Goal: Book appointment/travel/reservation

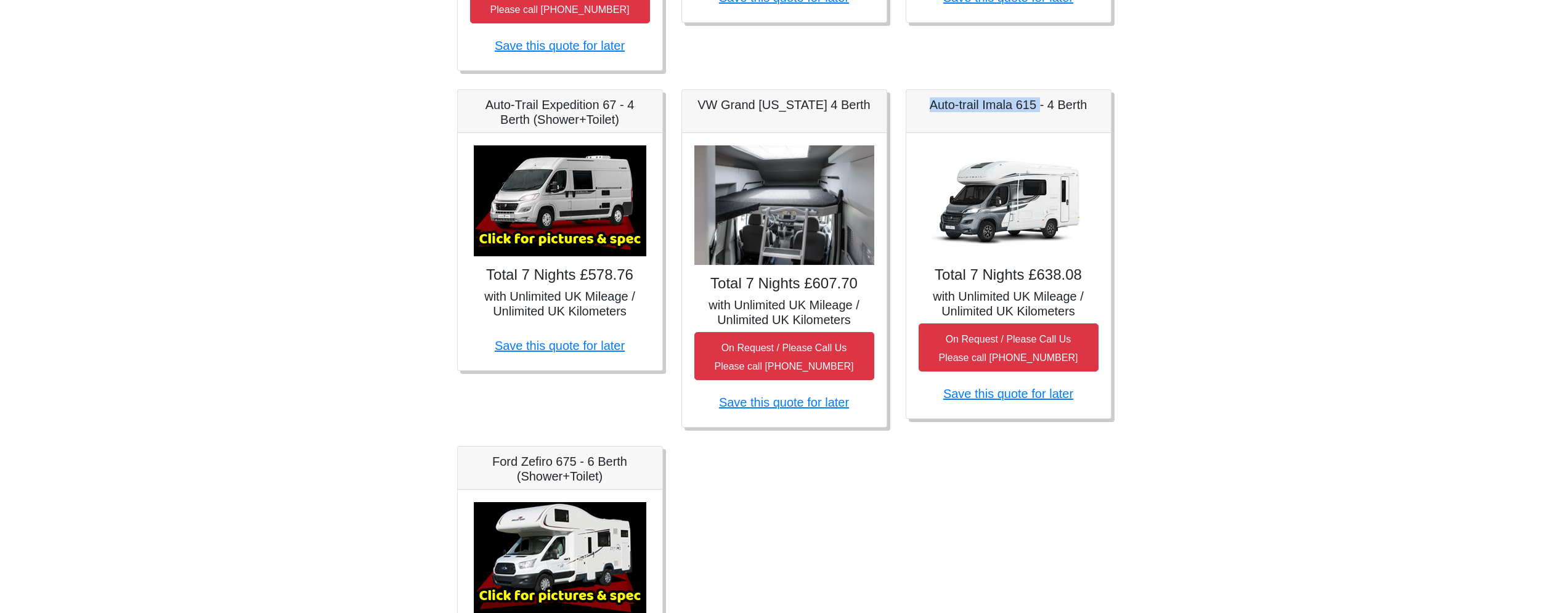
scroll to position [699, 0]
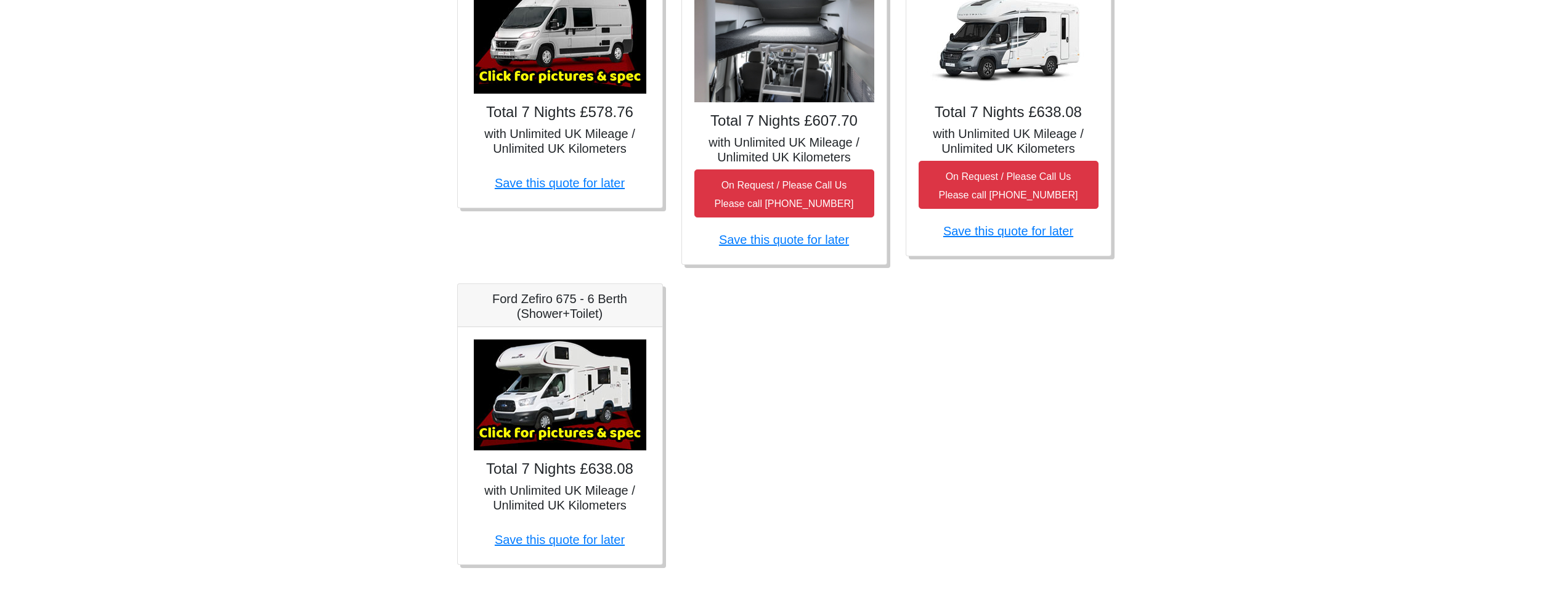
click at [536, 399] on img at bounding box center [560, 394] width 173 height 111
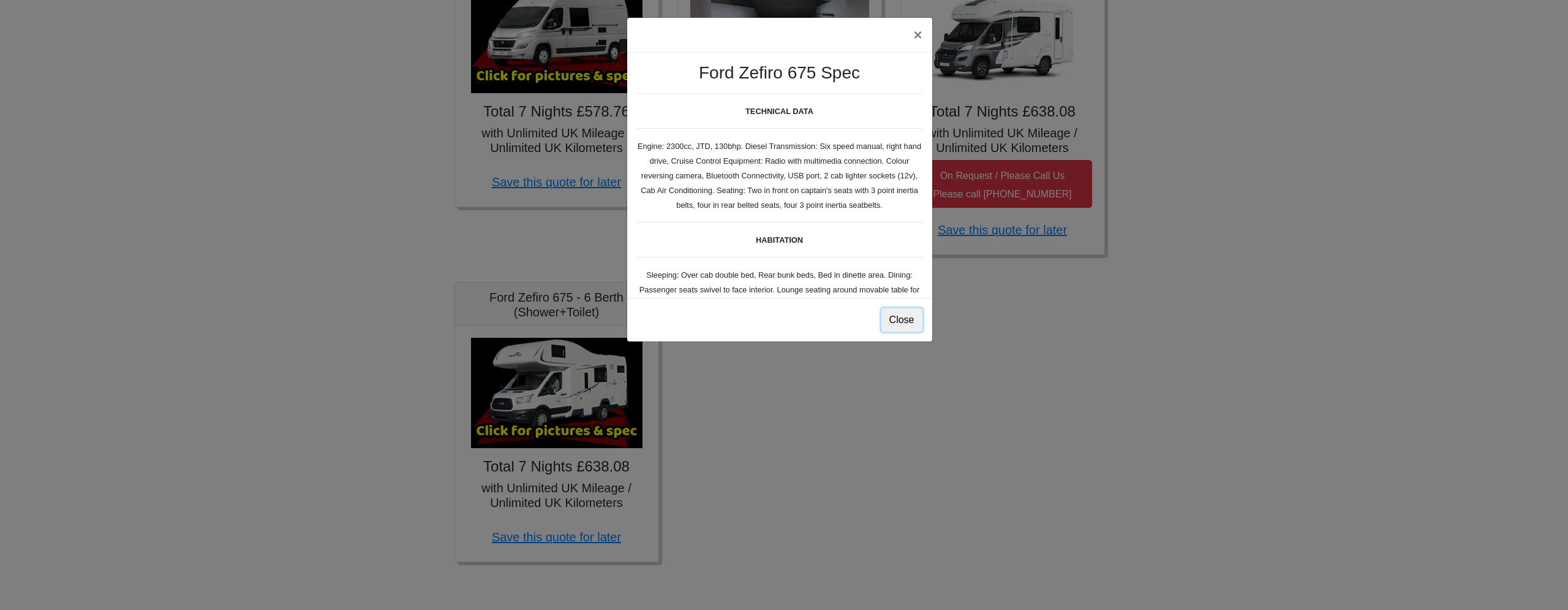
click at [908, 317] on button "Close" at bounding box center [902, 320] width 41 height 23
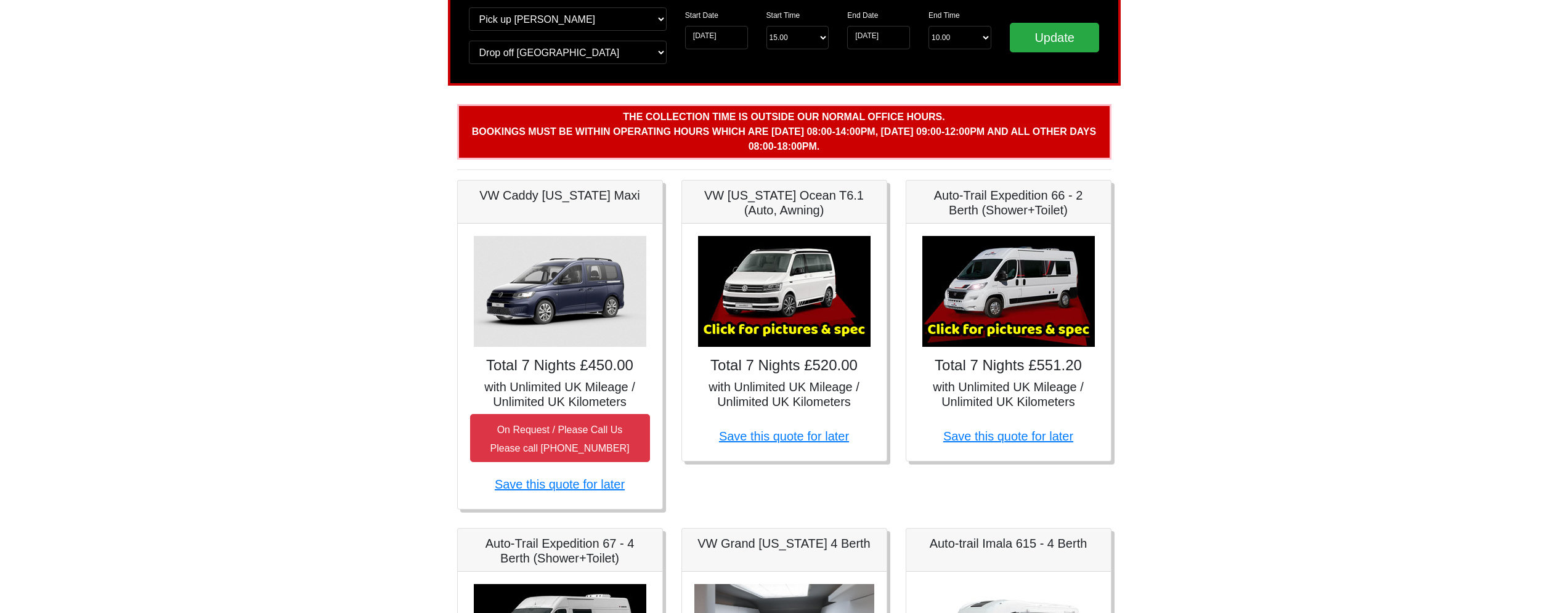
scroll to position [0, 0]
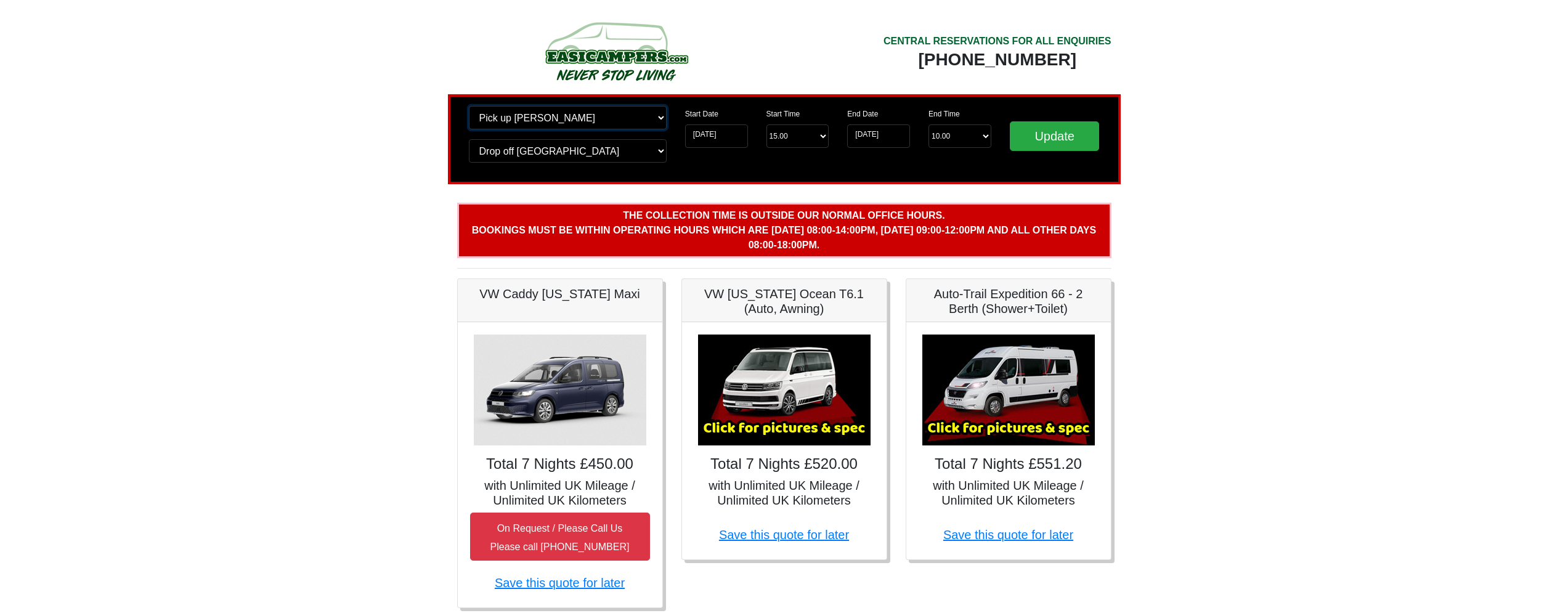
select select "EDI"
click option "[GEOGRAPHIC_DATA]" at bounding box center [0, 0] width 0 height 0
select select "EDI"
click option "[GEOGRAPHIC_DATA]" at bounding box center [0, 0] width 0 height 0
click at [1047, 136] on input "Update" at bounding box center [1055, 136] width 90 height 29
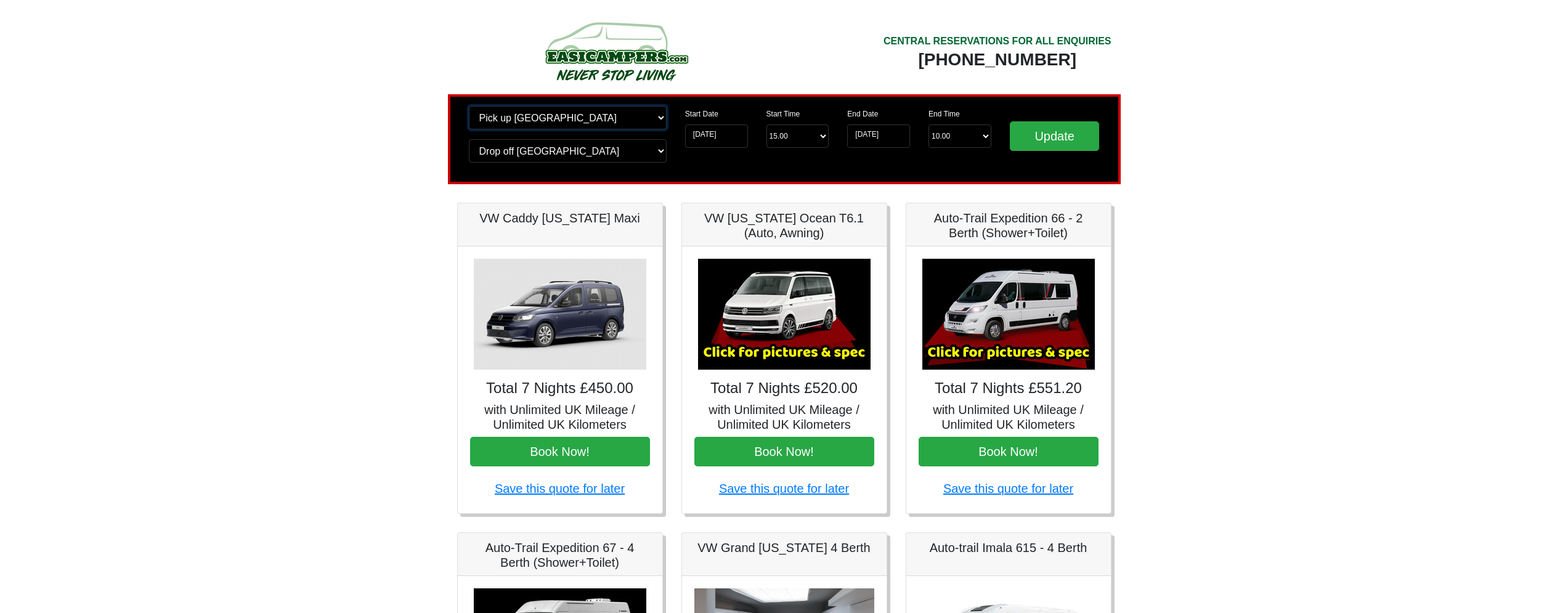
select select "QUE1"
click option "Wigan [GEOGRAPHIC_DATA]" at bounding box center [0, 0] width 0 height 0
select select "QUE1"
click option "Wigan [GEOGRAPHIC_DATA]" at bounding box center [0, 0] width 0 height 0
click at [1055, 142] on input "Update" at bounding box center [1055, 136] width 90 height 29
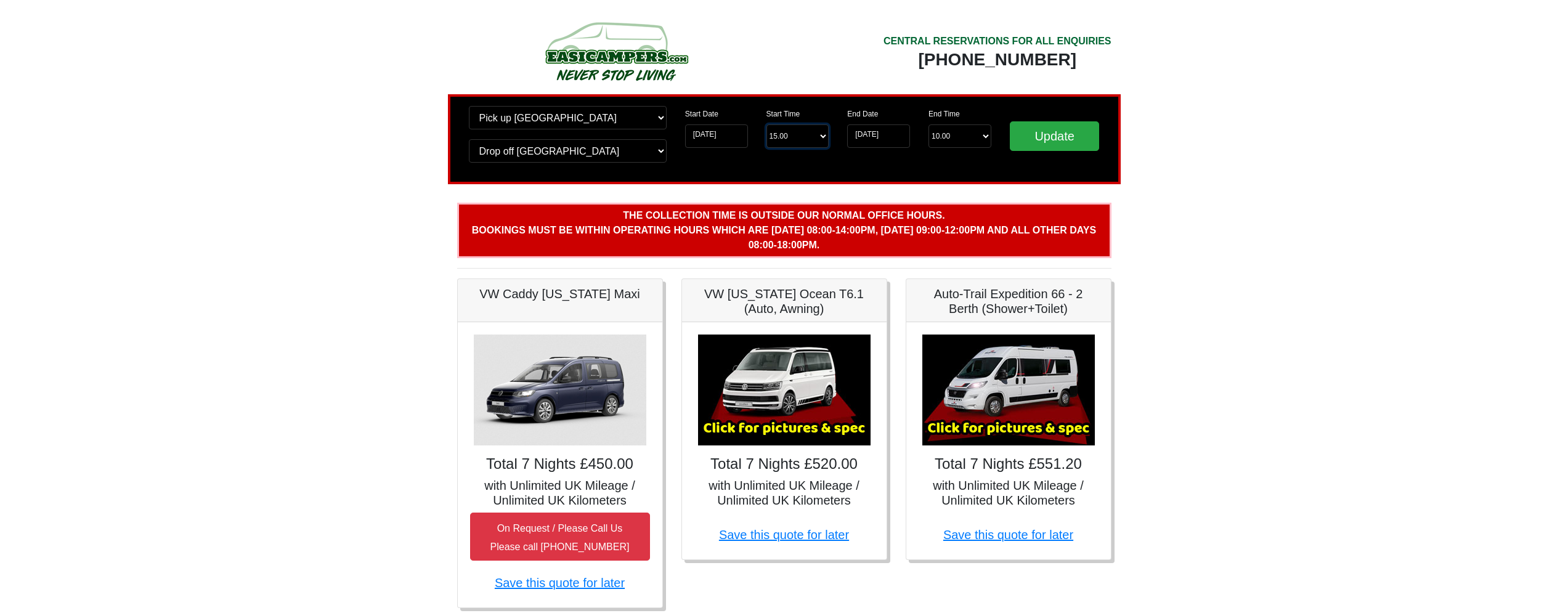
select select "12.00"
click option "12.00 pm ([DATE])" at bounding box center [0, 0] width 0 height 0
click at [1079, 133] on input "Update" at bounding box center [1055, 136] width 90 height 29
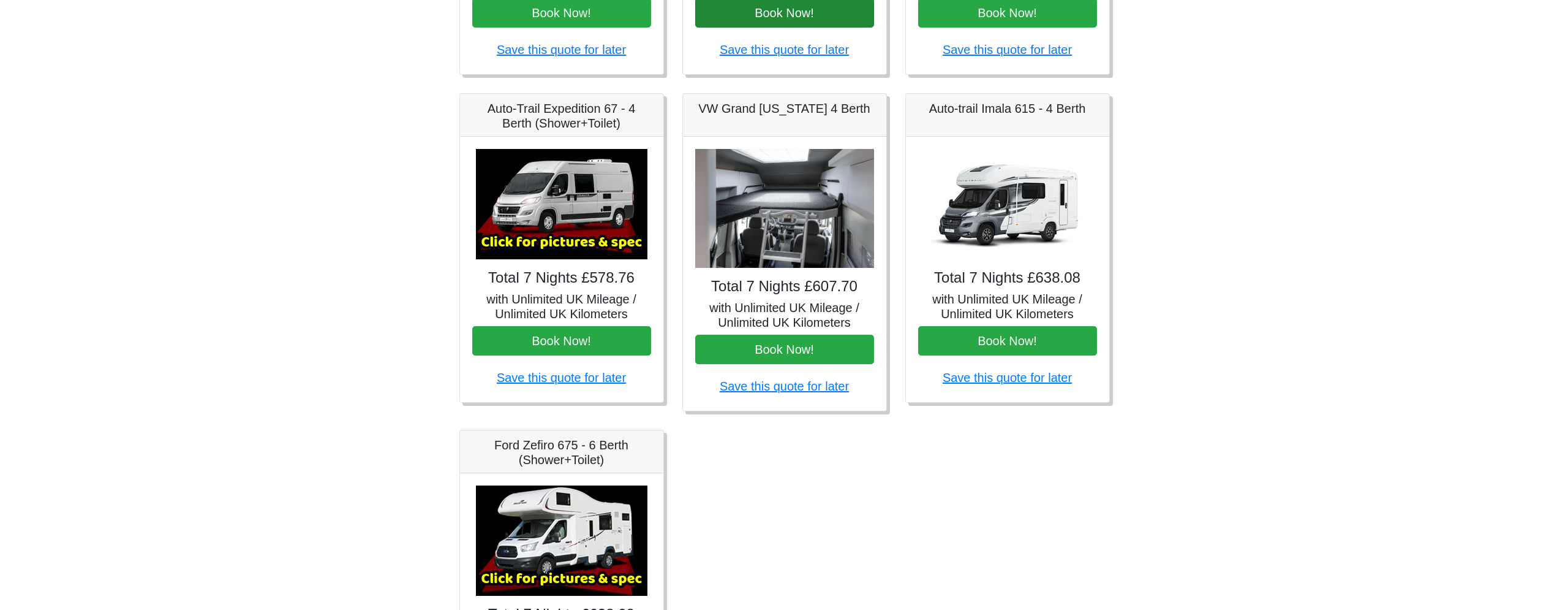
scroll to position [613, 0]
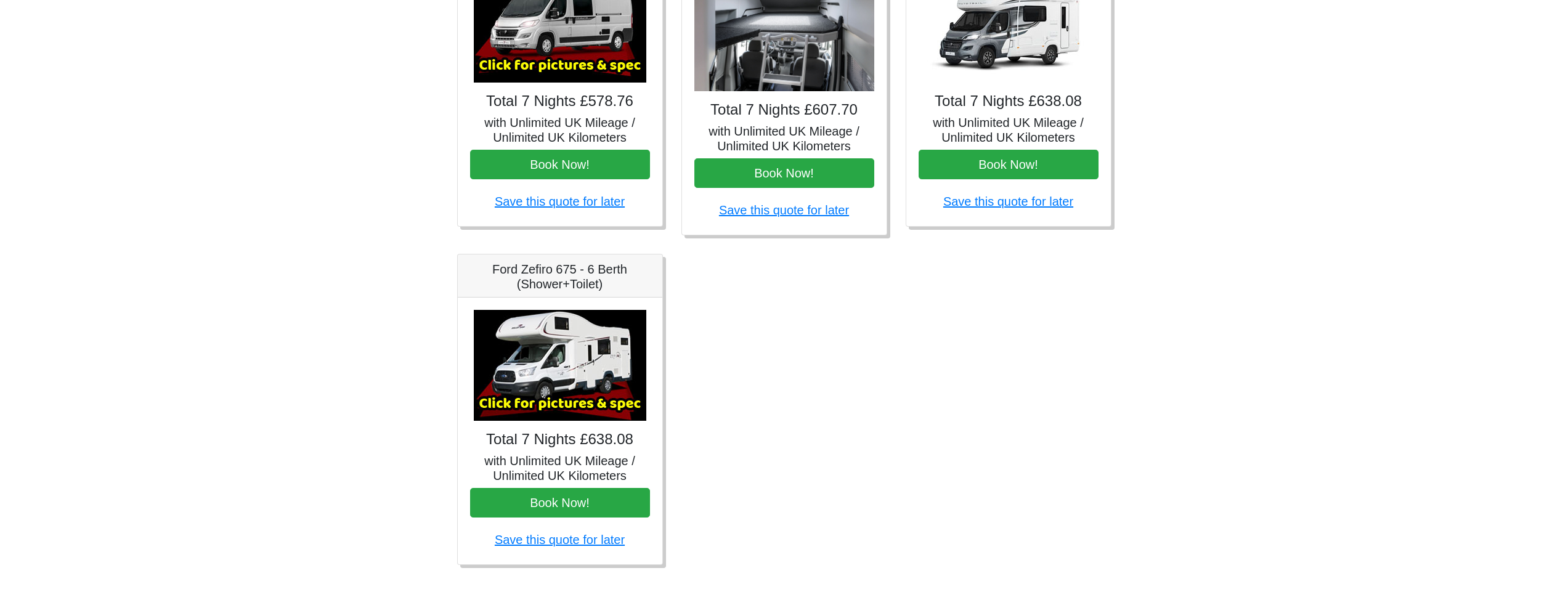
click at [564, 372] on img at bounding box center [560, 365] width 173 height 111
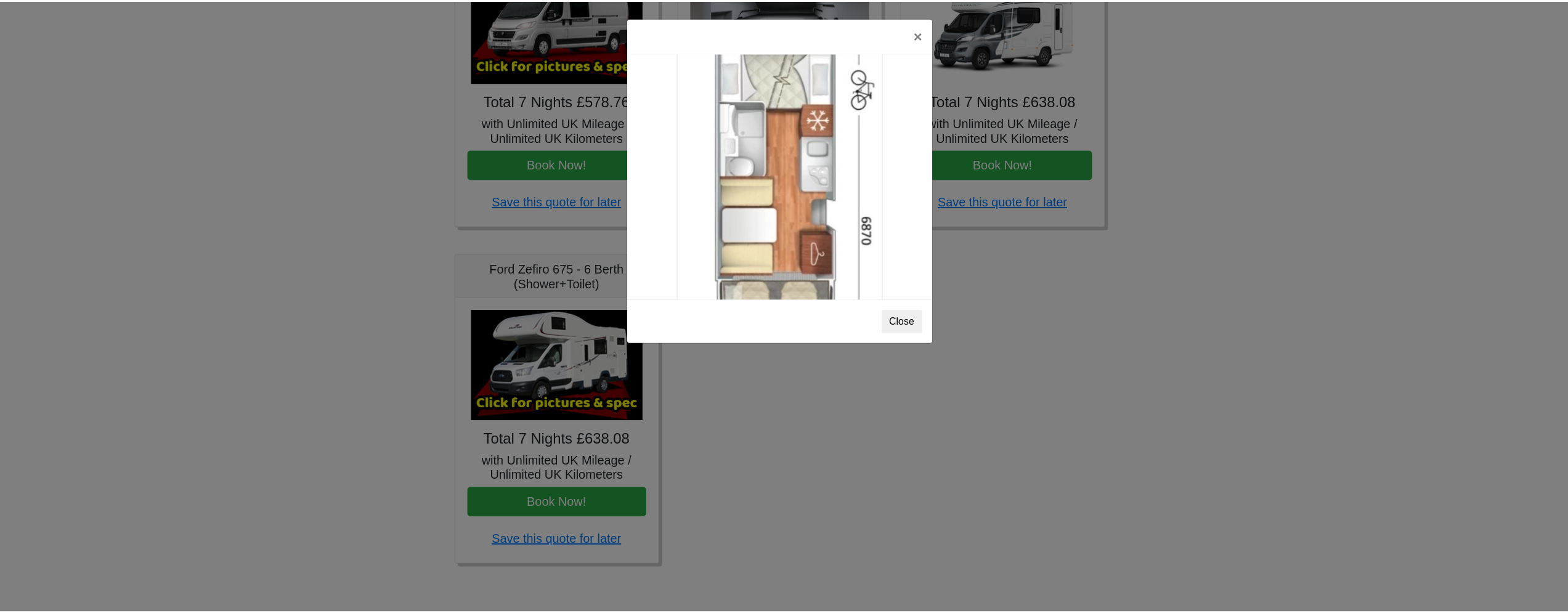
scroll to position [2201, 0]
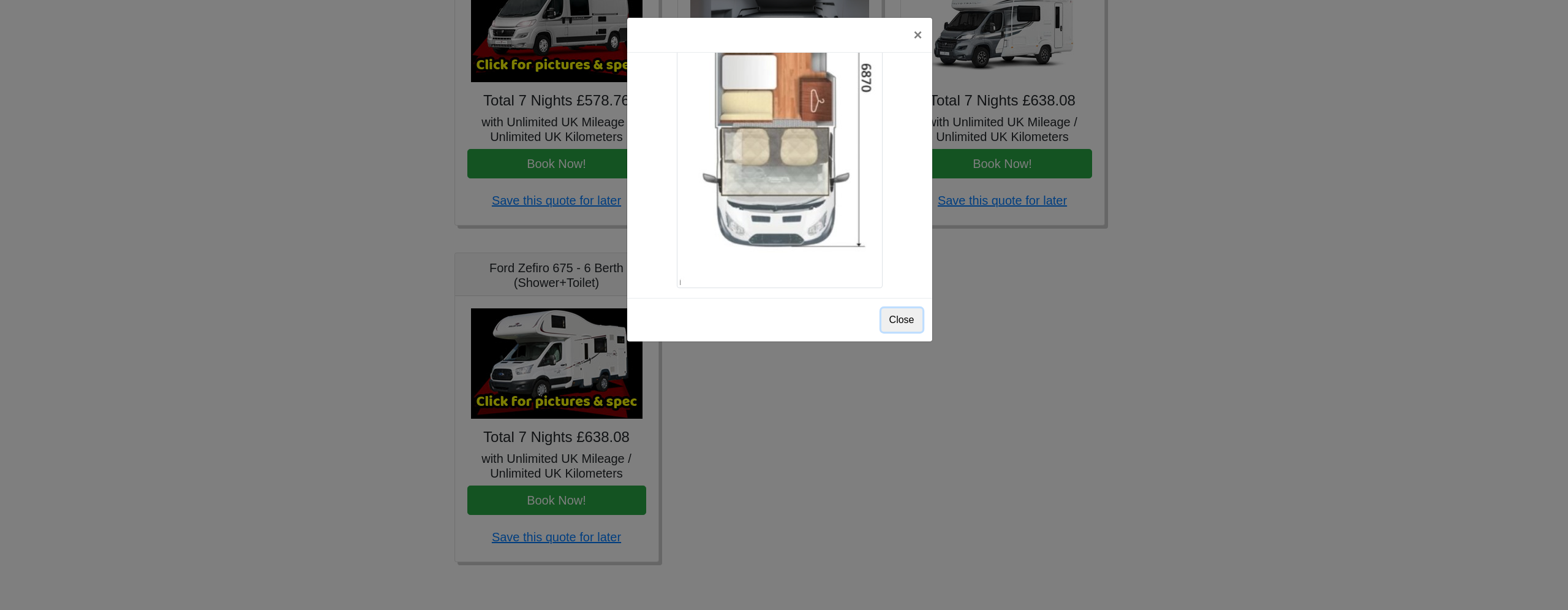
click at [910, 321] on button "Close" at bounding box center [902, 320] width 41 height 23
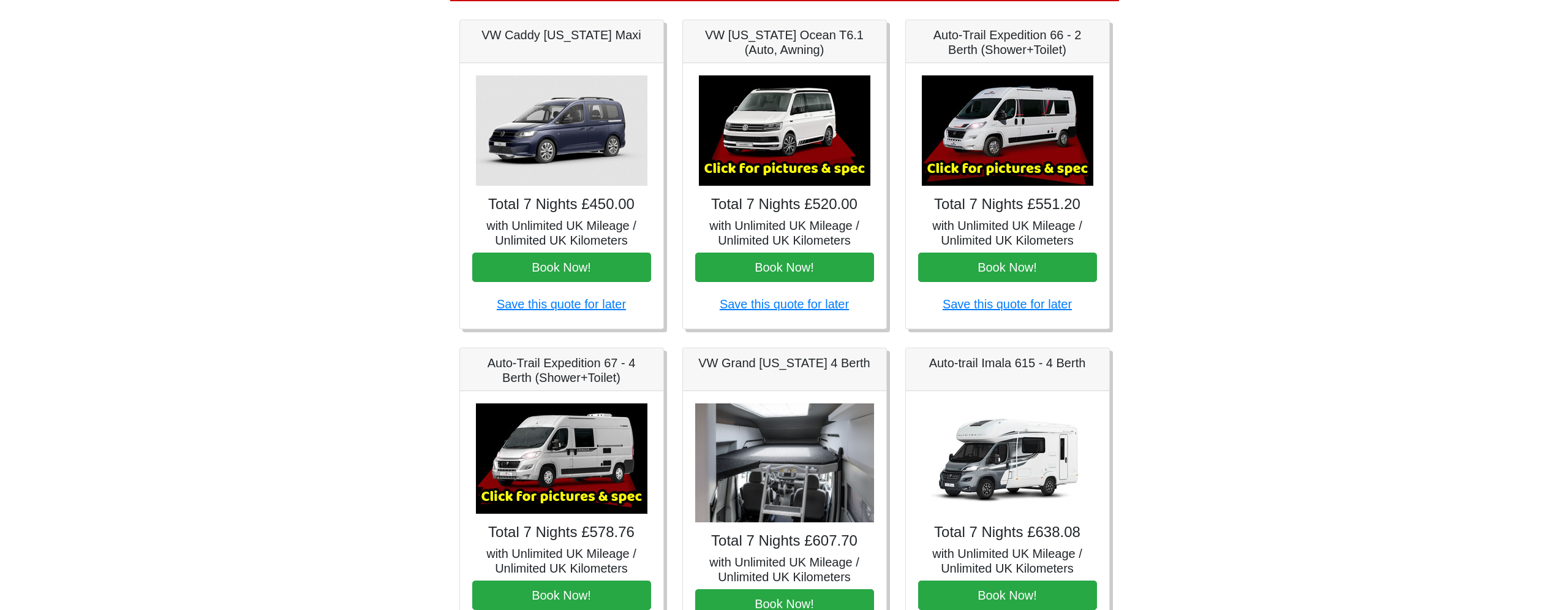
scroll to position [0, 0]
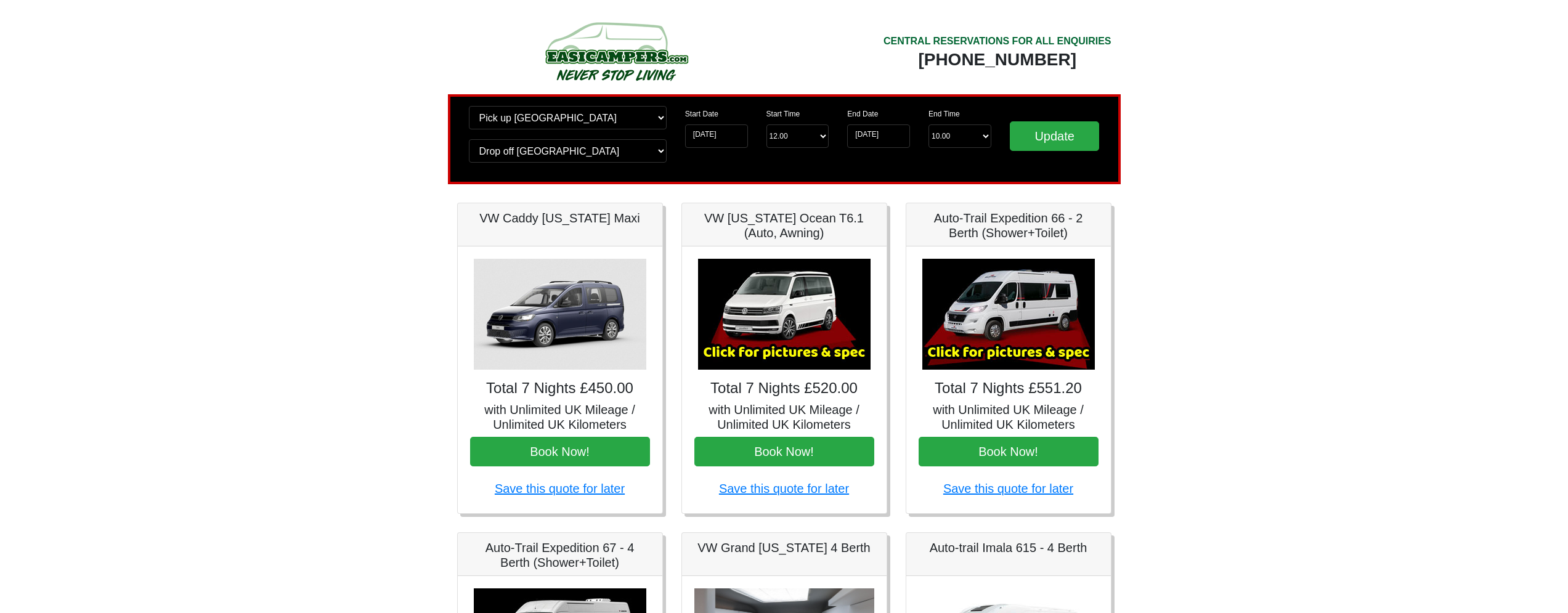
click at [823, 319] on img at bounding box center [785, 314] width 173 height 111
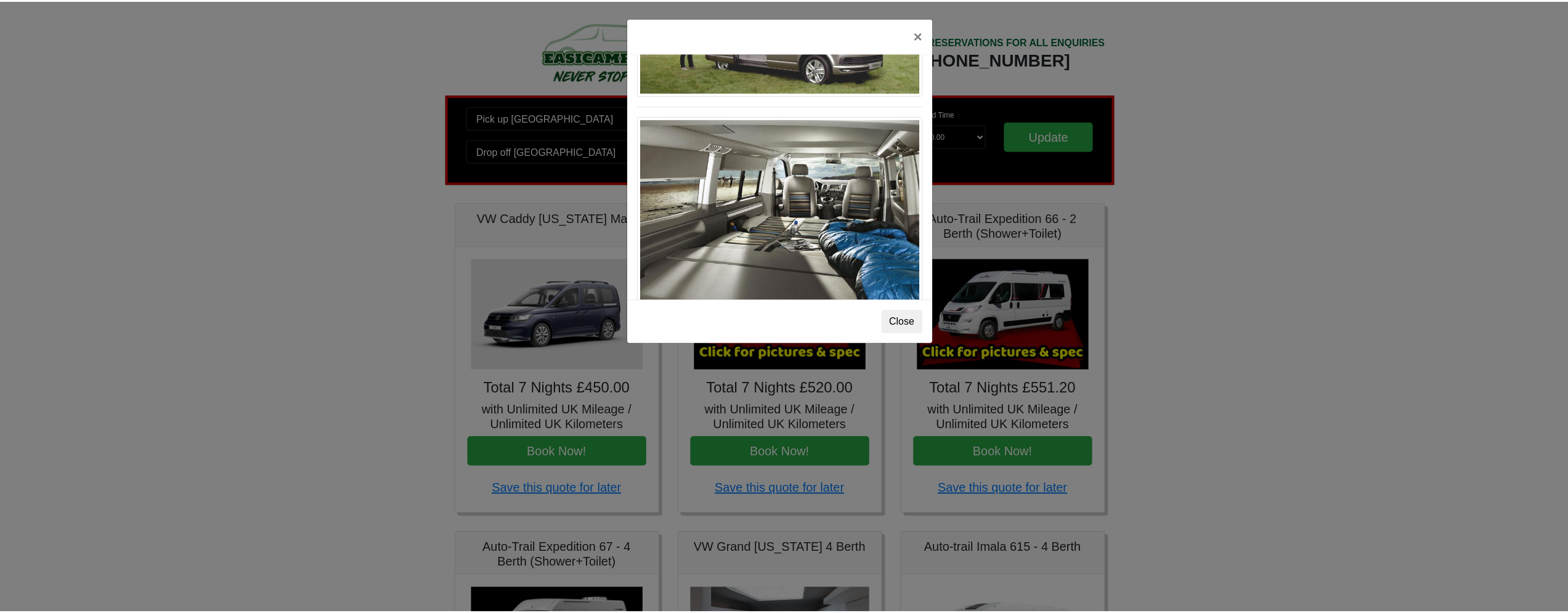
scroll to position [1343, 0]
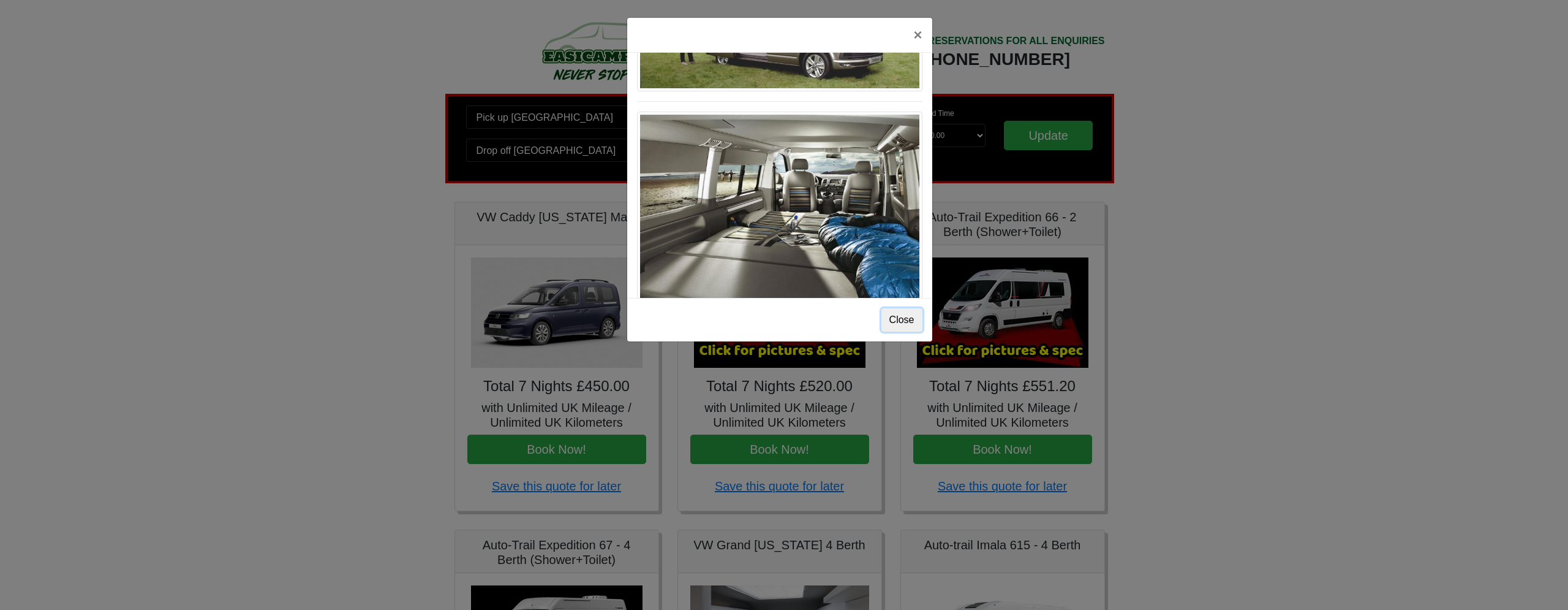
click at [902, 327] on button "Close" at bounding box center [902, 320] width 41 height 23
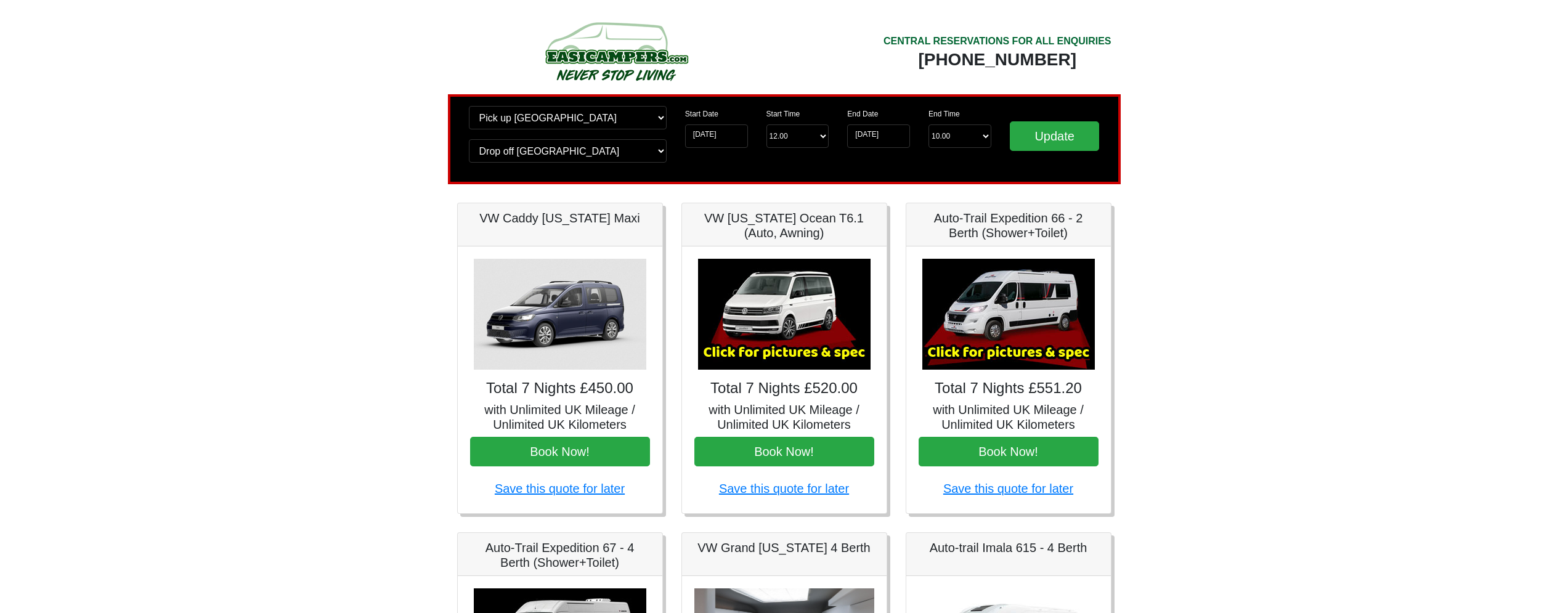
click at [568, 341] on img at bounding box center [560, 314] width 173 height 111
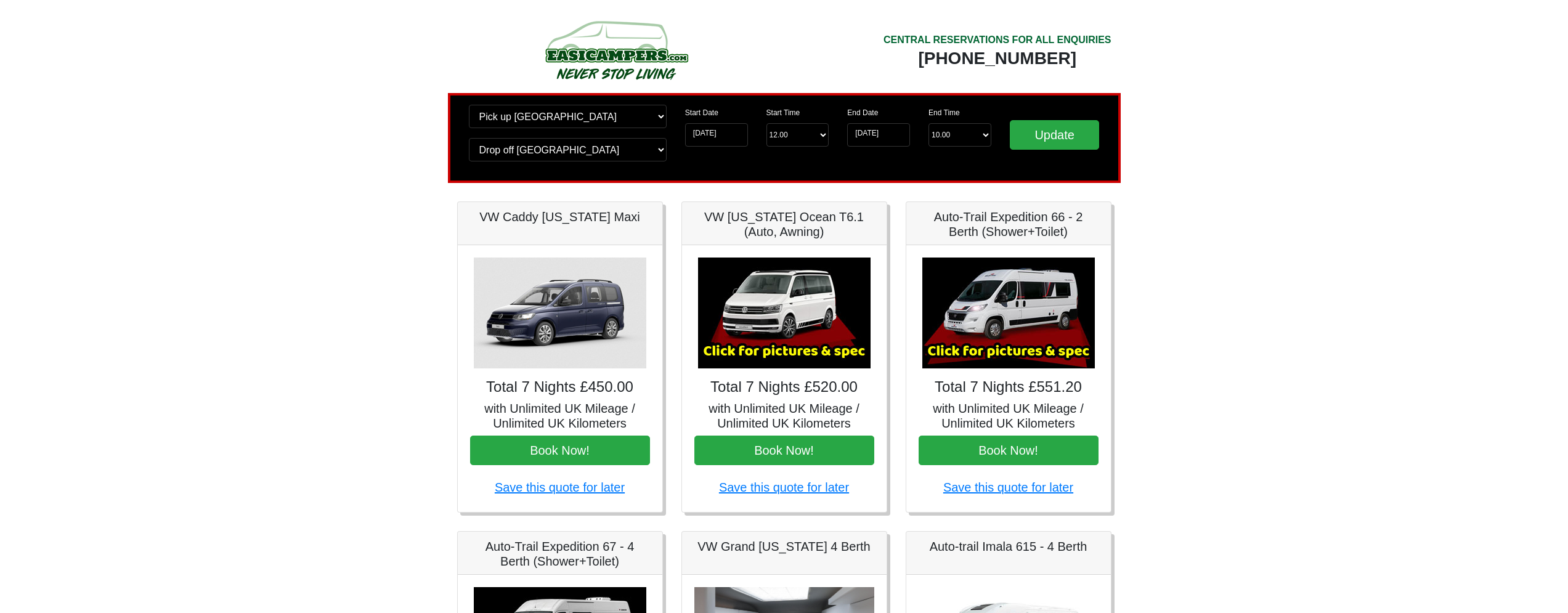
scroll to position [0, 0]
